Goal: Communication & Community: Answer question/provide support

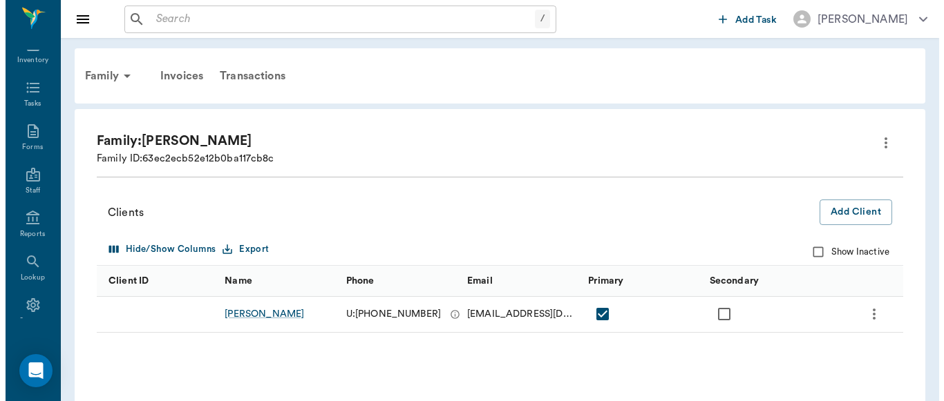
scroll to position [221, 0]
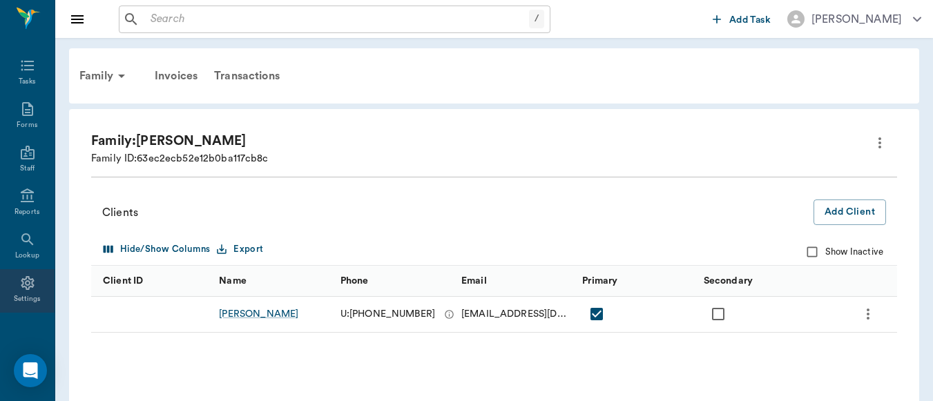
click at [21, 284] on icon at bounding box center [27, 283] width 13 height 14
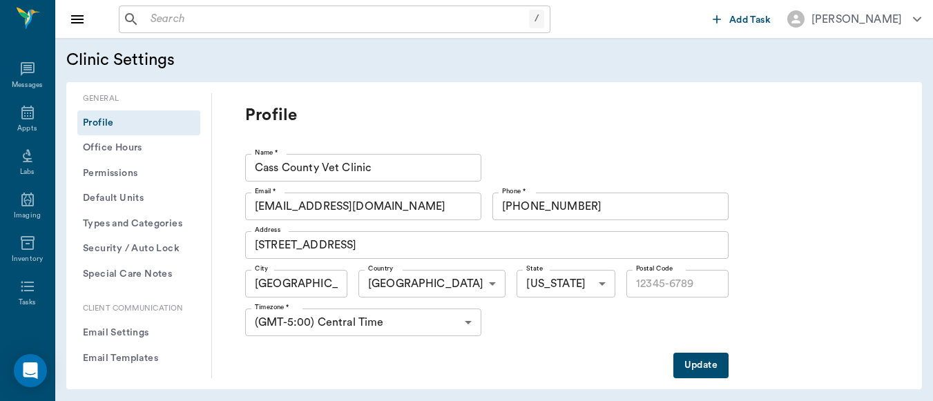
type input "75551"
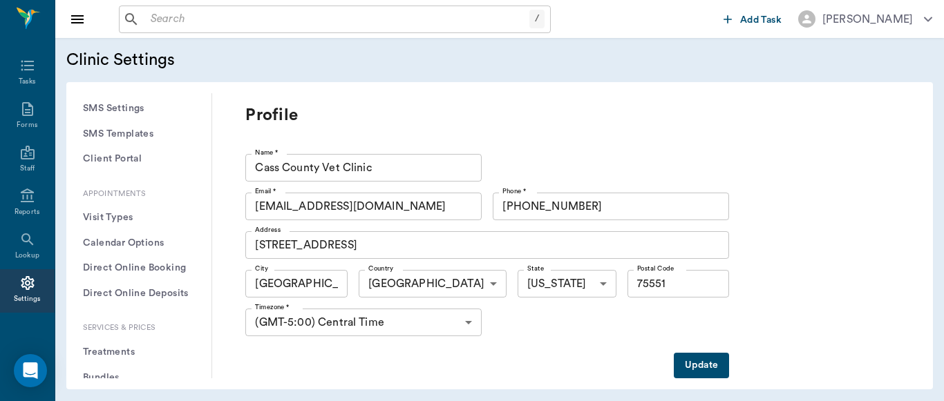
scroll to position [295, 0]
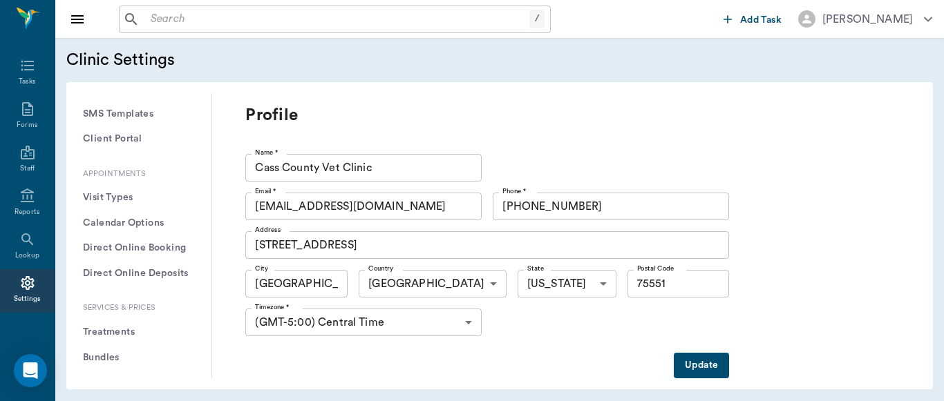
click at [122, 330] on button "Treatments" at bounding box center [138, 333] width 123 height 26
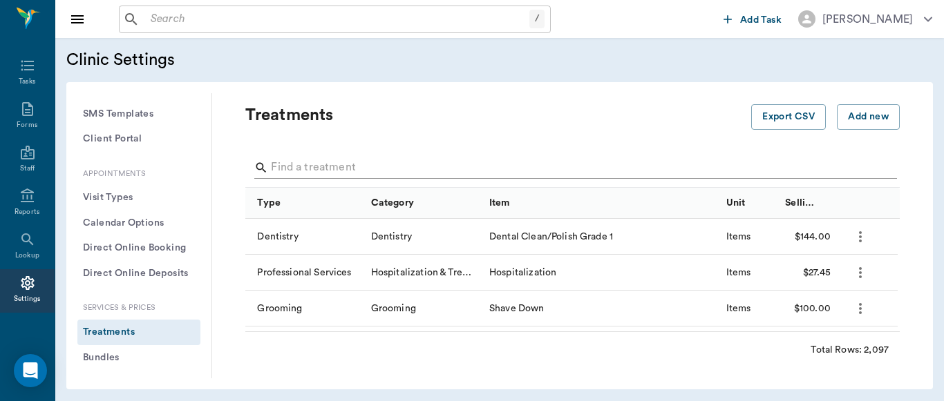
click at [358, 177] on input "Search" at bounding box center [573, 168] width 605 height 22
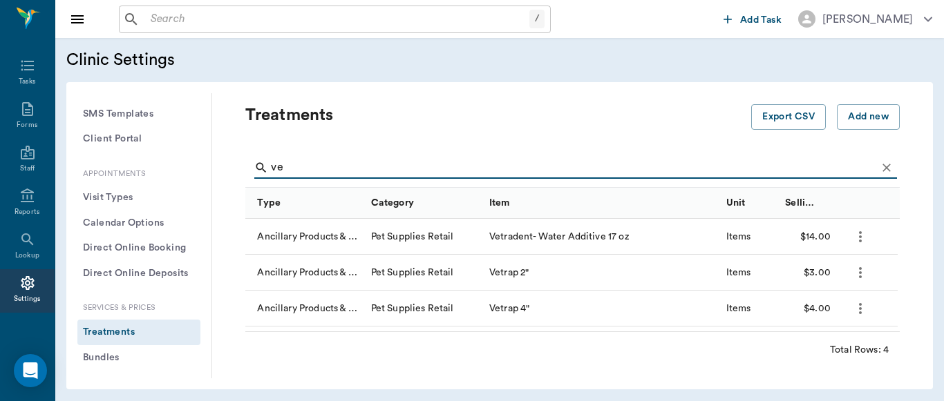
type input "v"
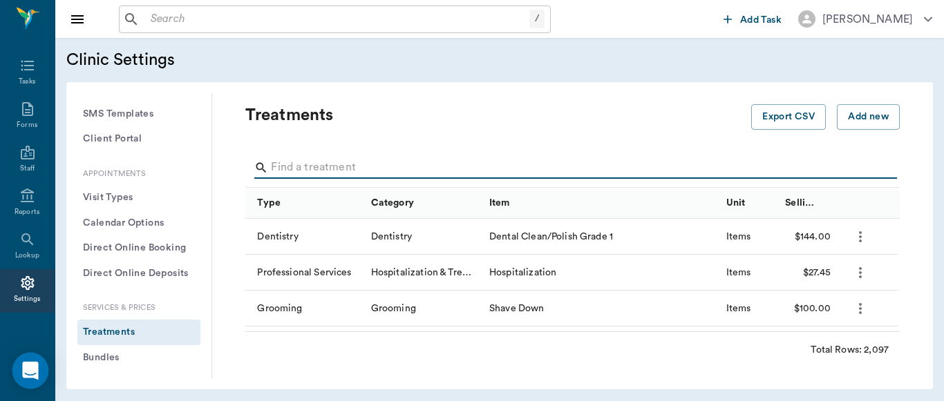
click at [30, 378] on icon "Open Intercom Messenger" at bounding box center [30, 371] width 18 height 18
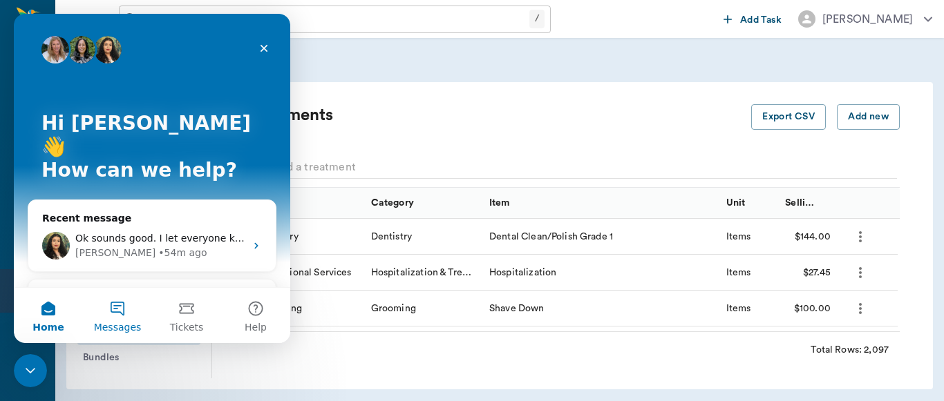
click at [120, 305] on button "Messages" at bounding box center [117, 315] width 69 height 55
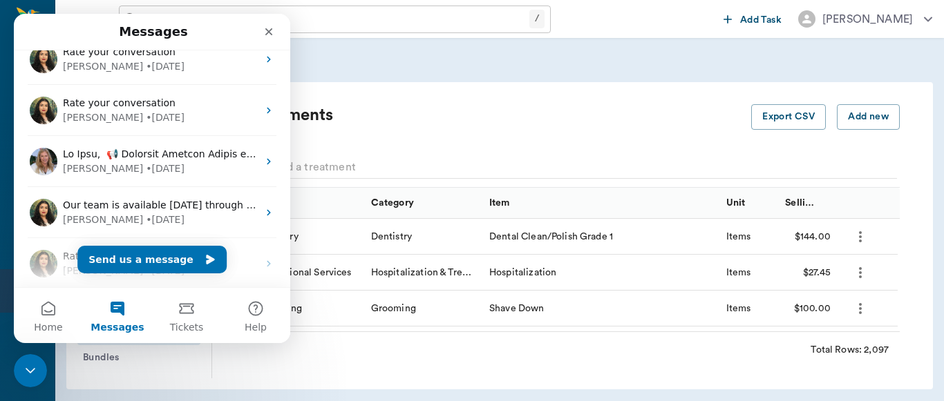
scroll to position [129, 0]
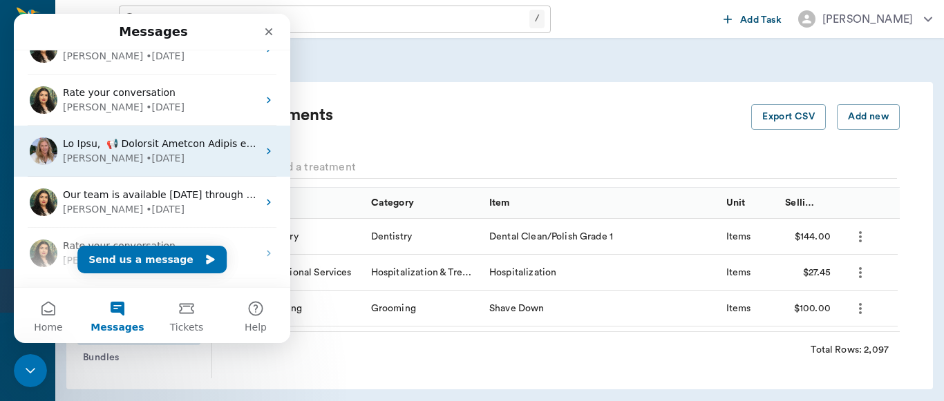
click at [178, 159] on div "[PERSON_NAME] • [DATE]" at bounding box center [160, 158] width 195 height 15
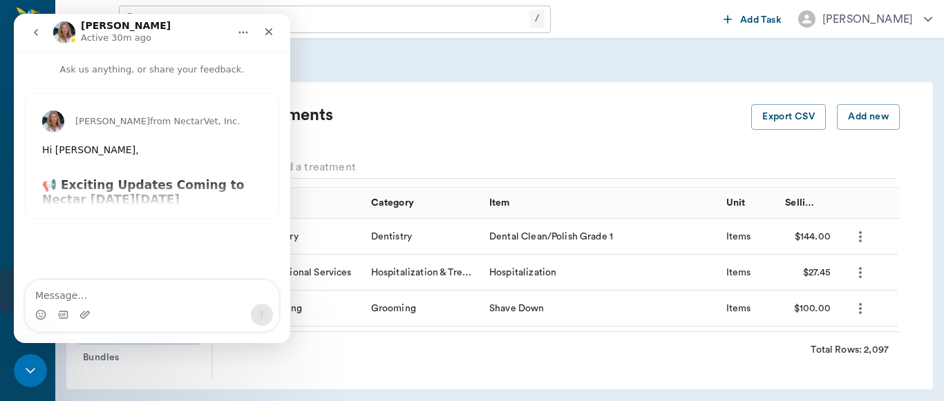
click at [236, 193] on div "[PERSON_NAME] from NectarVet, Inc. Hi [PERSON_NAME], ​ 📢 Exciting Updates Comin…" at bounding box center [152, 156] width 253 height 124
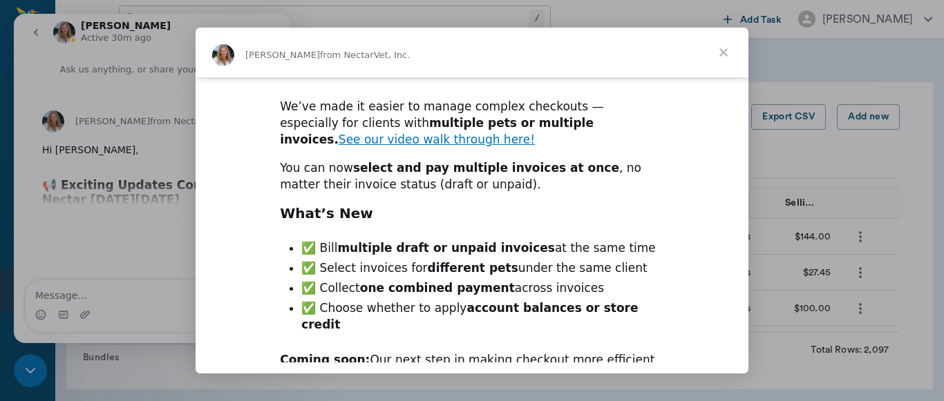
scroll to position [272, 0]
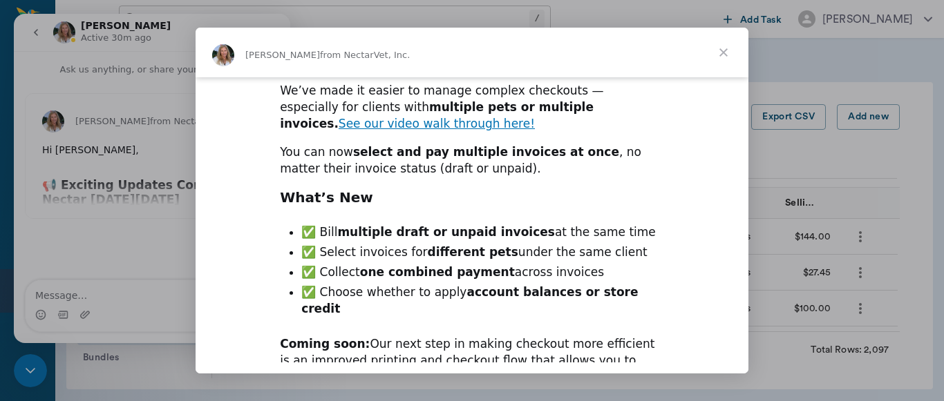
click at [749, 147] on div "Intercom messenger" at bounding box center [472, 200] width 944 height 401
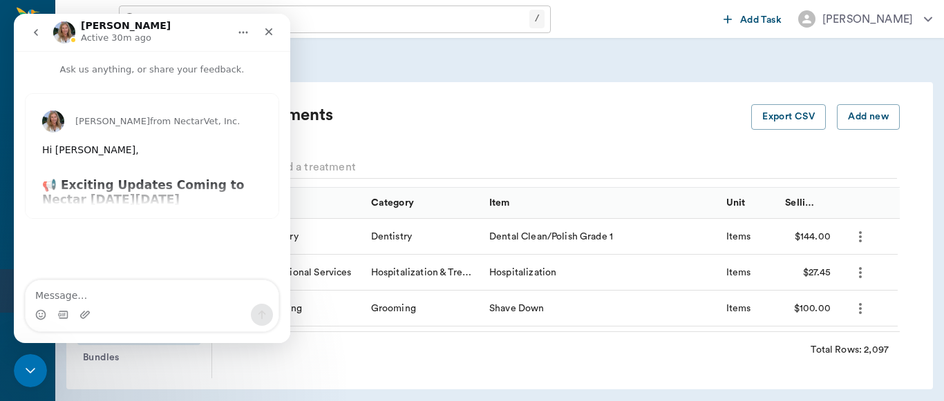
click at [149, 193] on div "[PERSON_NAME] from NectarVet, Inc. Hi [PERSON_NAME], ​ 📢 Exciting Updates Comin…" at bounding box center [152, 156] width 253 height 124
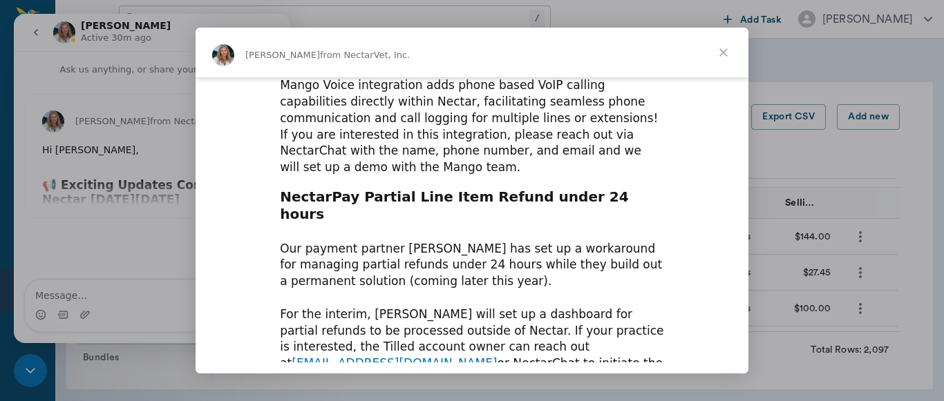
scroll to position [1088, 0]
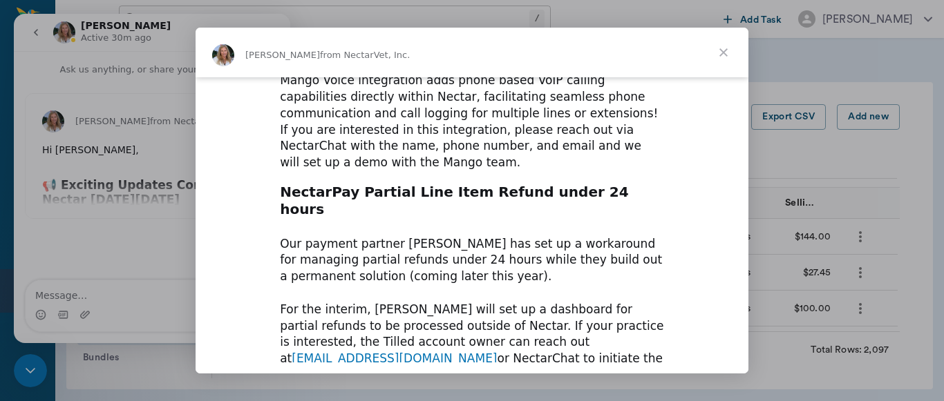
drag, startPoint x: 740, startPoint y: 252, endPoint x: 741, endPoint y: 274, distance: 22.1
click at [741, 274] on div "Hi [PERSON_NAME], ​ 📢 Exciting Updates Coming to Nectar [DATE][DATE] We’re thri…" at bounding box center [472, 134] width 553 height 2291
drag, startPoint x: 741, startPoint y: 274, endPoint x: 685, endPoint y: 314, distance: 68.4
click at [685, 314] on div "Hi [PERSON_NAME], ​ 📢 Exciting Updates Coming to Nectar [DATE][DATE] We’re thri…" at bounding box center [472, 134] width 553 height 2291
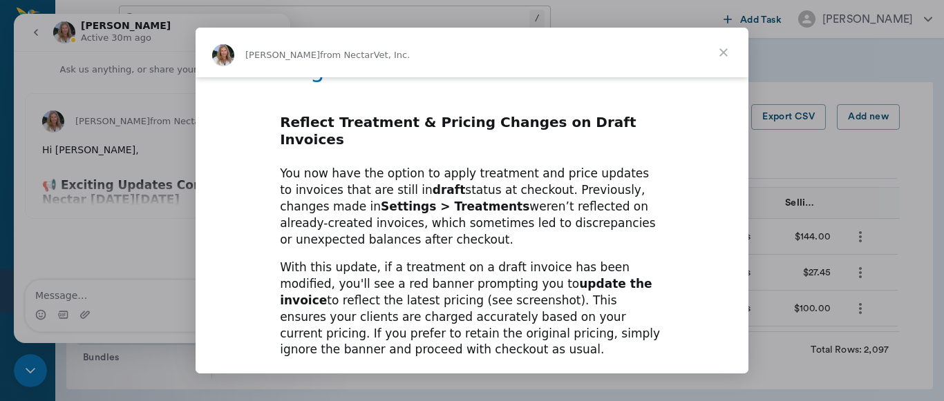
scroll to position [1787, 0]
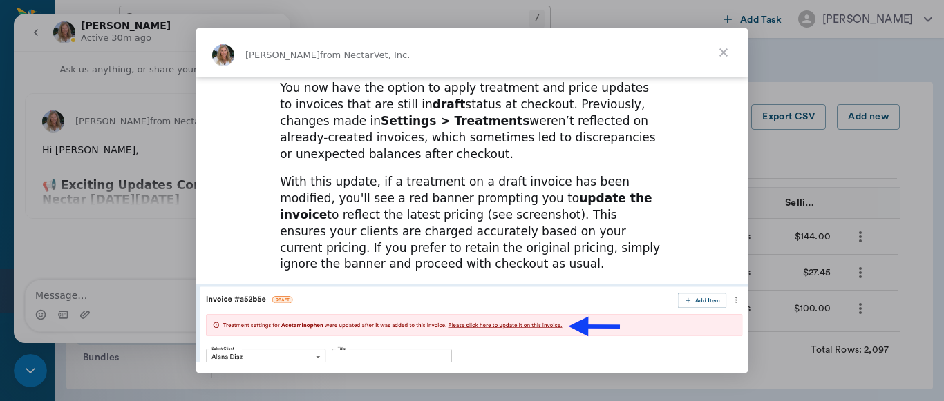
click at [721, 54] on span "Close" at bounding box center [723, 53] width 50 height 50
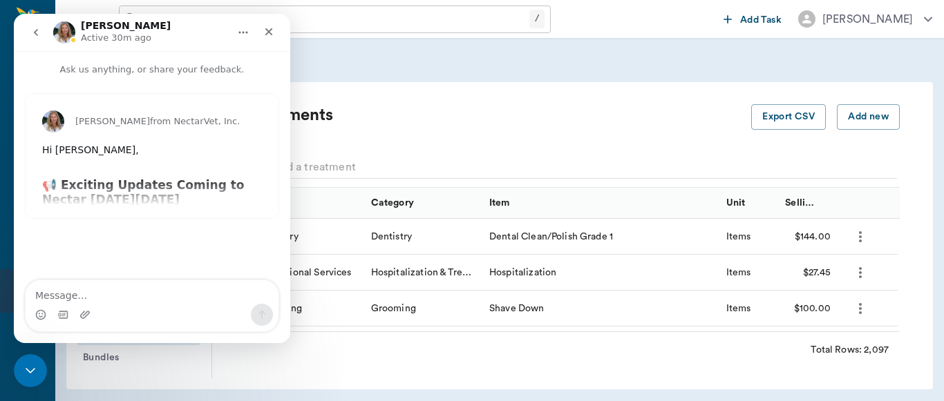
click at [35, 35] on icon "go back" at bounding box center [35, 32] width 11 height 11
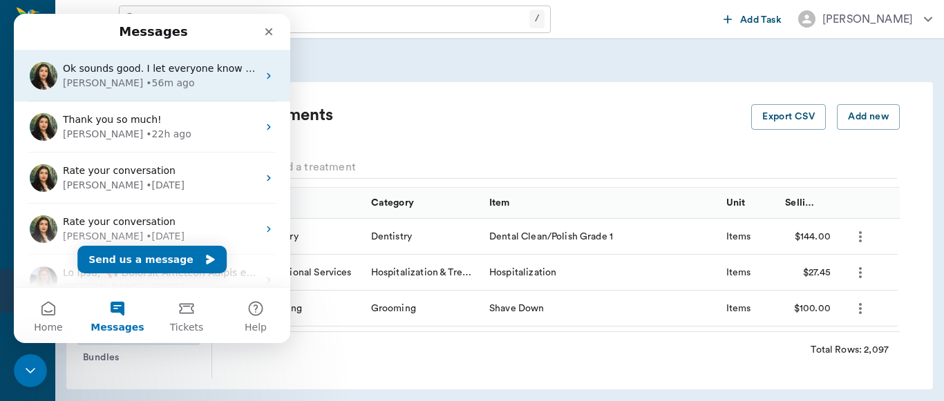
click at [177, 79] on div "[PERSON_NAME] • 56m ago" at bounding box center [160, 83] width 195 height 15
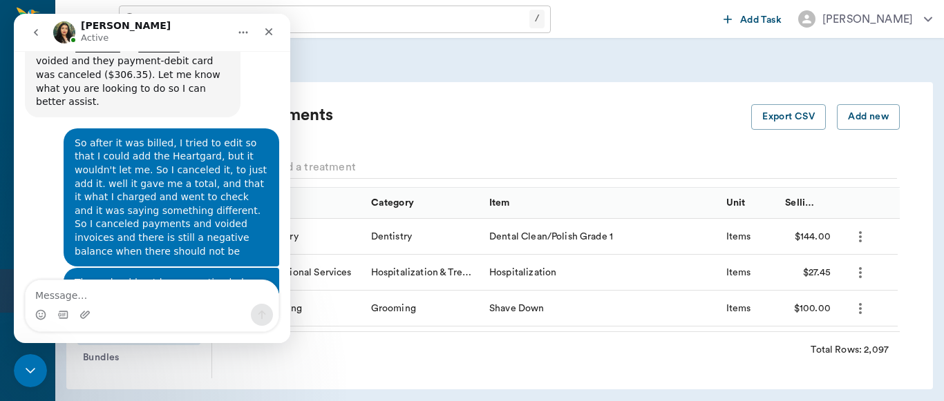
scroll to position [582, 0]
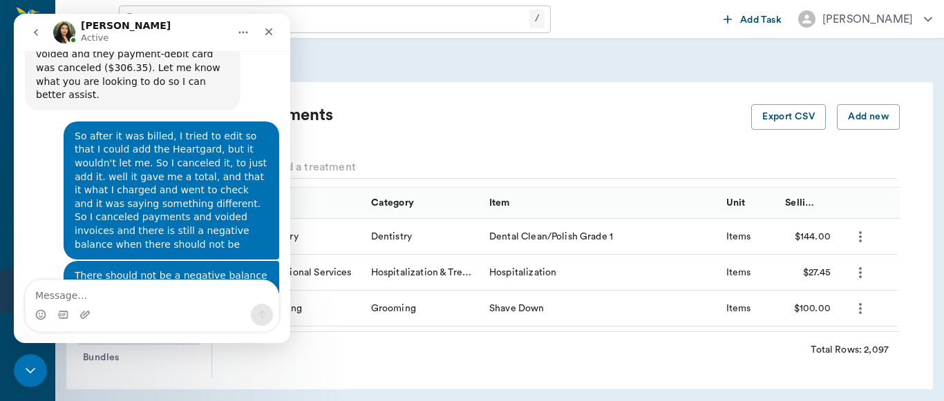
drag, startPoint x: 287, startPoint y: 274, endPoint x: 307, endPoint y: 142, distance: 133.5
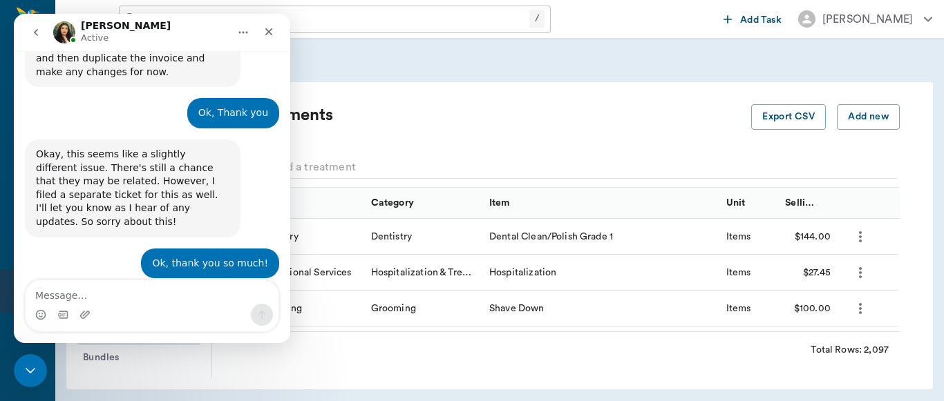
scroll to position [2079, 0]
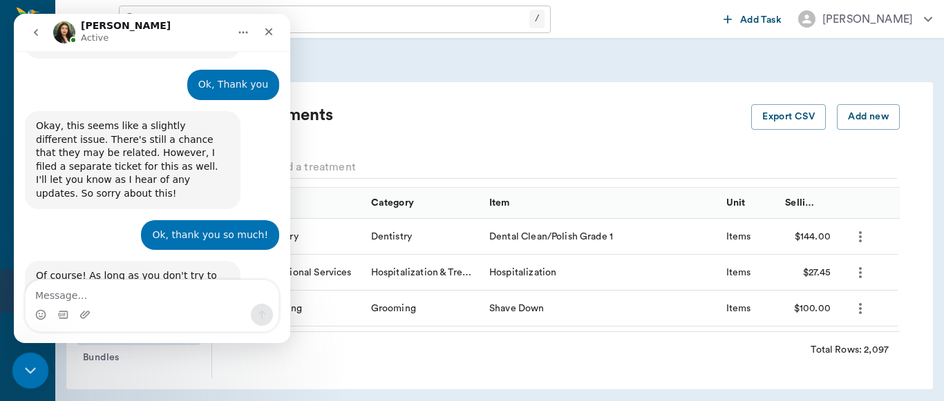
click at [36, 353] on div "Close Intercom Messenger" at bounding box center [28, 368] width 33 height 33
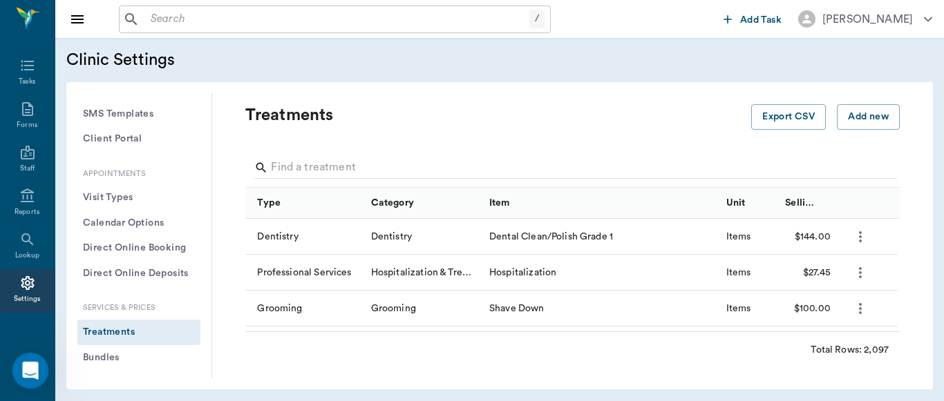
click at [30, 362] on icon "Open Intercom Messenger" at bounding box center [28, 369] width 23 height 23
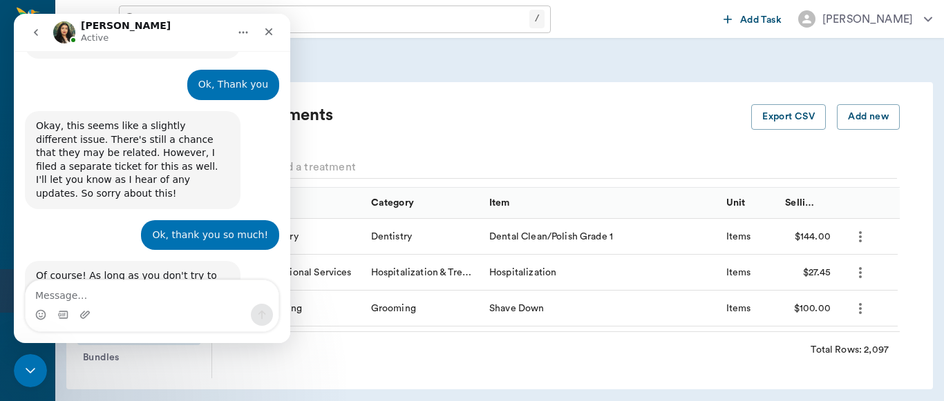
click at [36, 32] on icon "go back" at bounding box center [35, 32] width 11 height 11
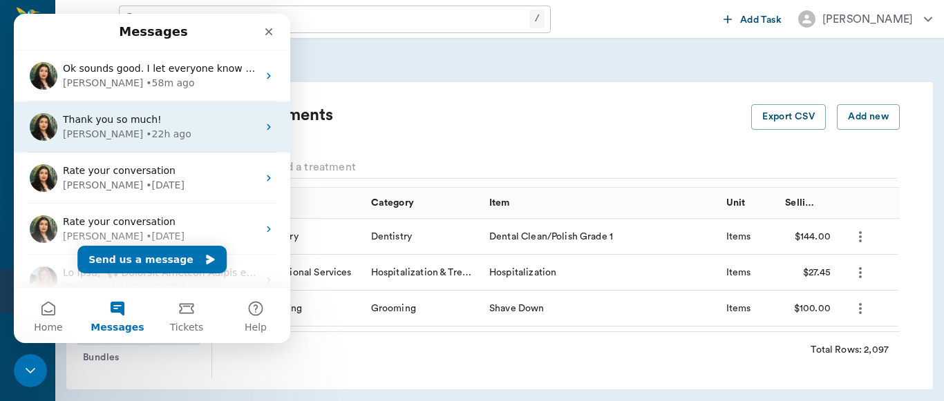
click at [263, 126] on icon "Intercom messenger" at bounding box center [268, 127] width 11 height 11
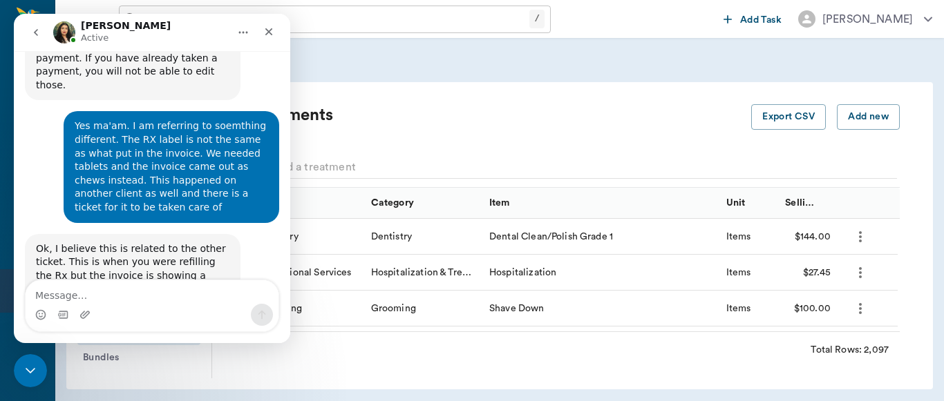
scroll to position [980, 0]
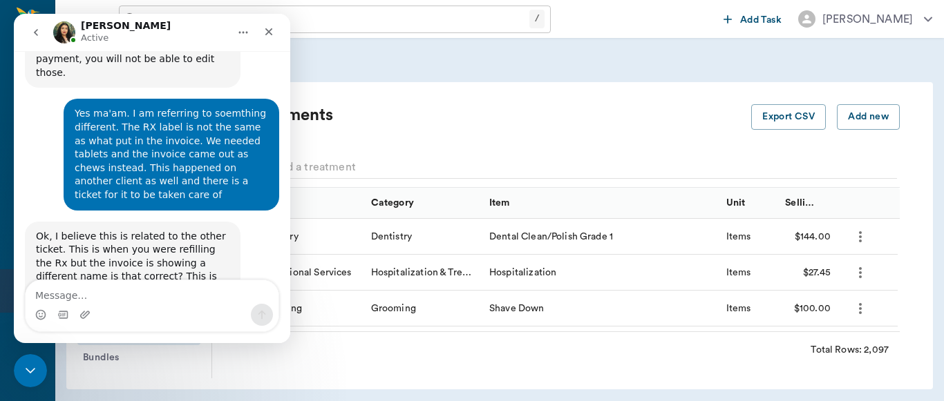
click at [34, 32] on icon "go back" at bounding box center [36, 32] width 4 height 7
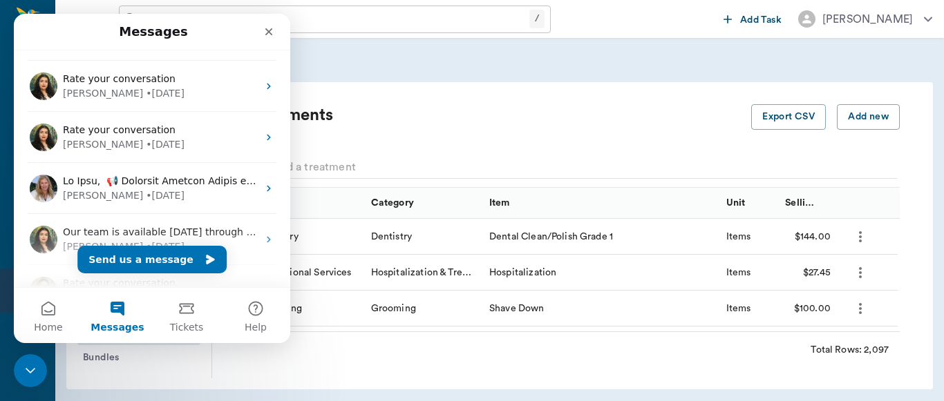
scroll to position [88, 0]
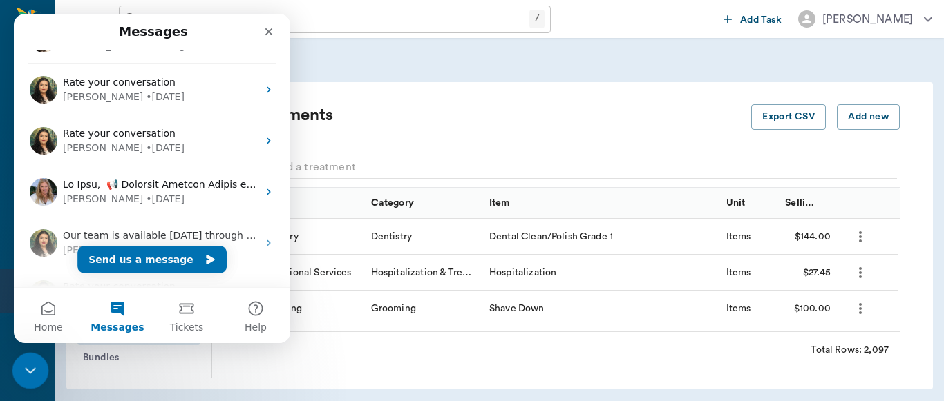
click at [31, 366] on icon "Close Intercom Messenger" at bounding box center [28, 369] width 17 height 17
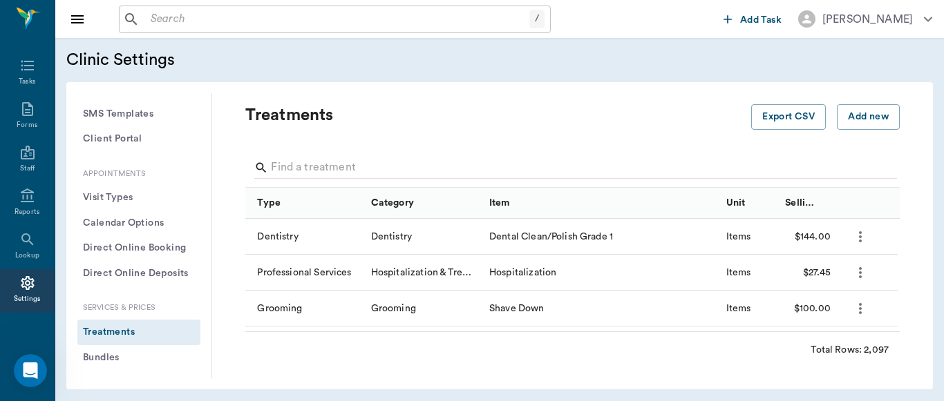
scroll to position [0, 0]
